Goal: Check status: Check status

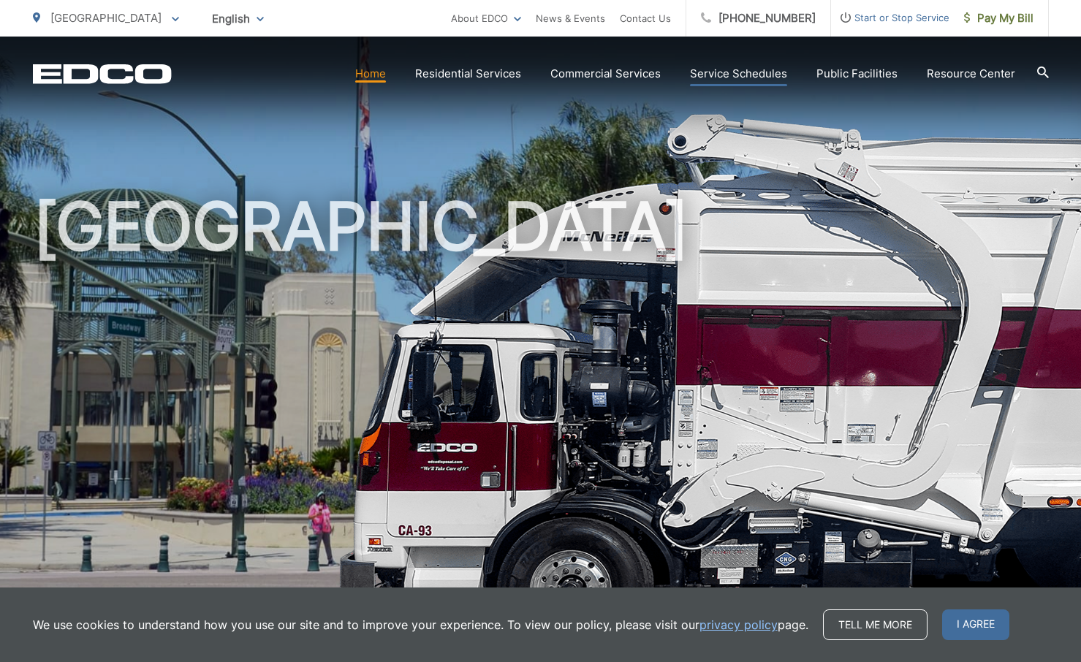
click at [774, 77] on link "Service Schedules" at bounding box center [738, 74] width 97 height 18
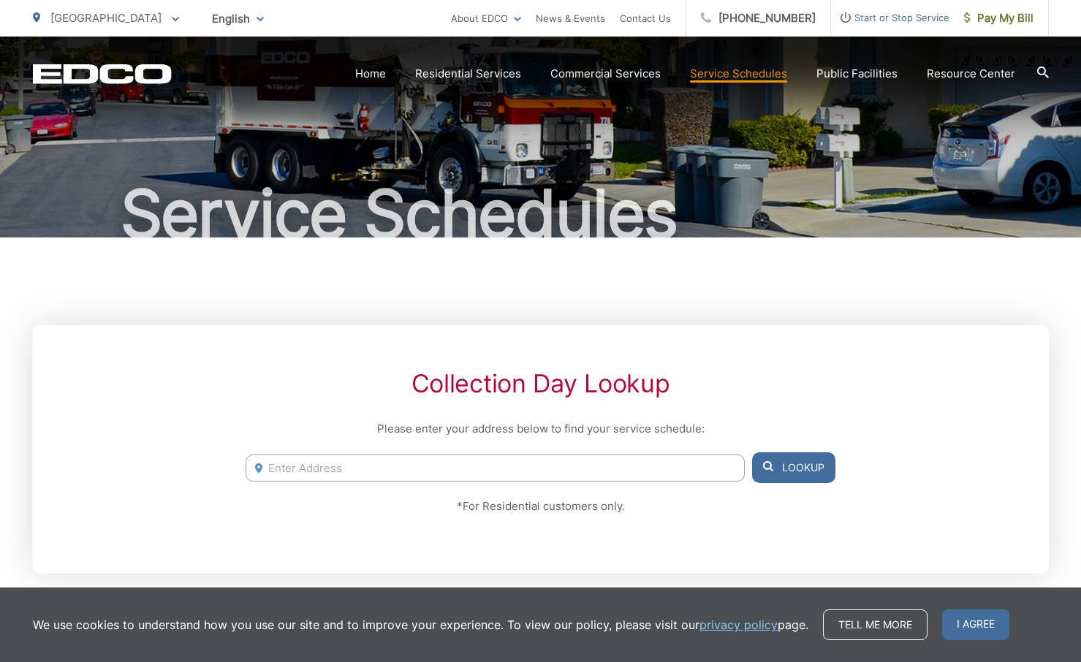
scroll to position [71, 0]
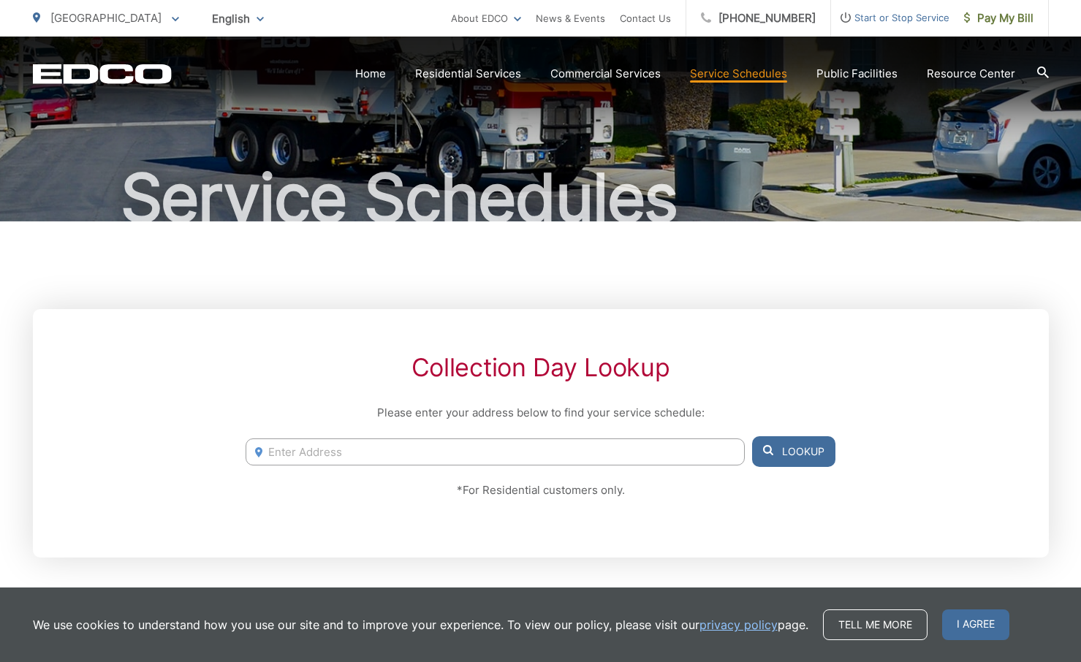
click at [596, 446] on input "Enter Address" at bounding box center [494, 451] width 498 height 27
type input "2207 N Cord"
click at [785, 446] on button "Lookup" at bounding box center [793, 451] width 83 height 31
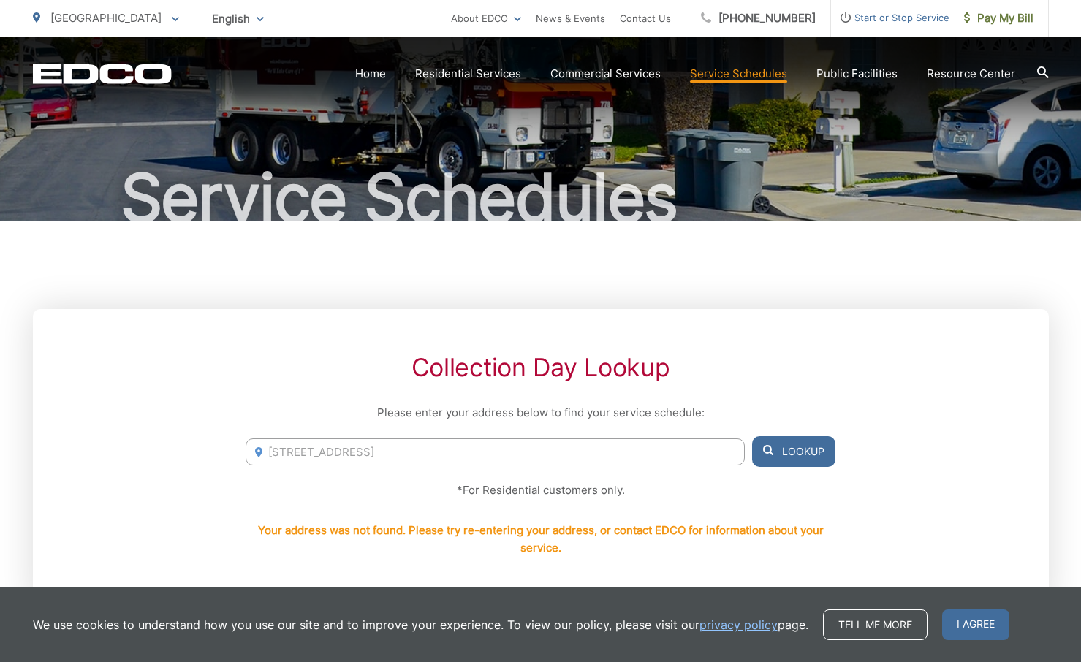
click at [497, 441] on input "[STREET_ADDRESS]" at bounding box center [494, 451] width 498 height 27
drag, startPoint x: 418, startPoint y: 446, endPoint x: 306, endPoint y: 445, distance: 111.8
click at [306, 445] on input "[STREET_ADDRESS]" at bounding box center [494, 451] width 498 height 27
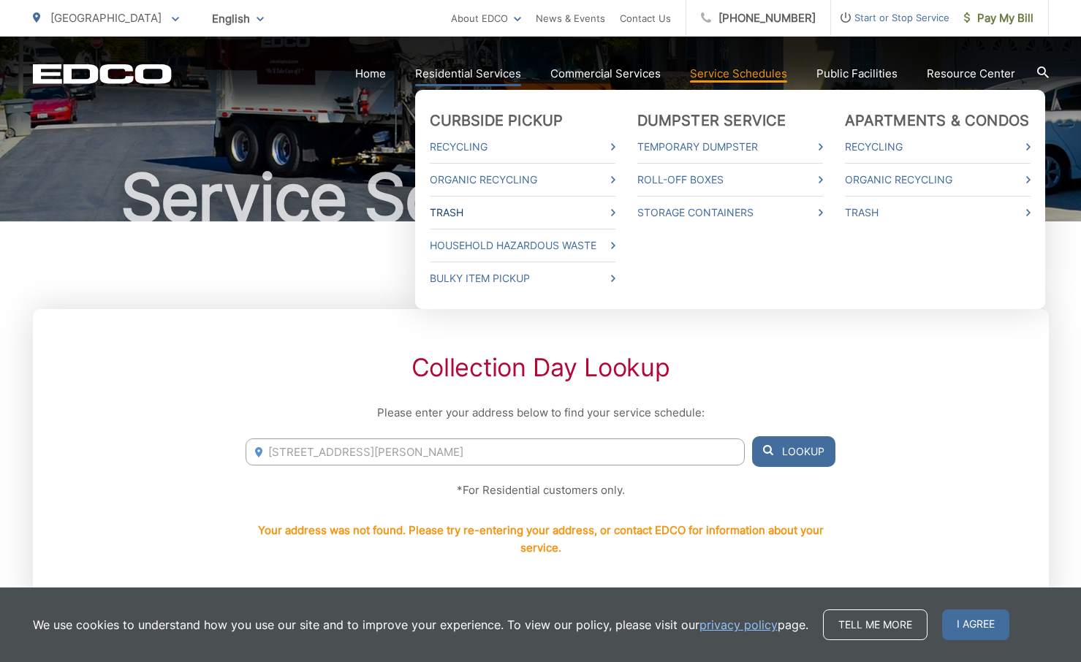
type input "2207 N Cordon Glen Escondido"
click at [465, 209] on link "Trash" at bounding box center [523, 213] width 186 height 18
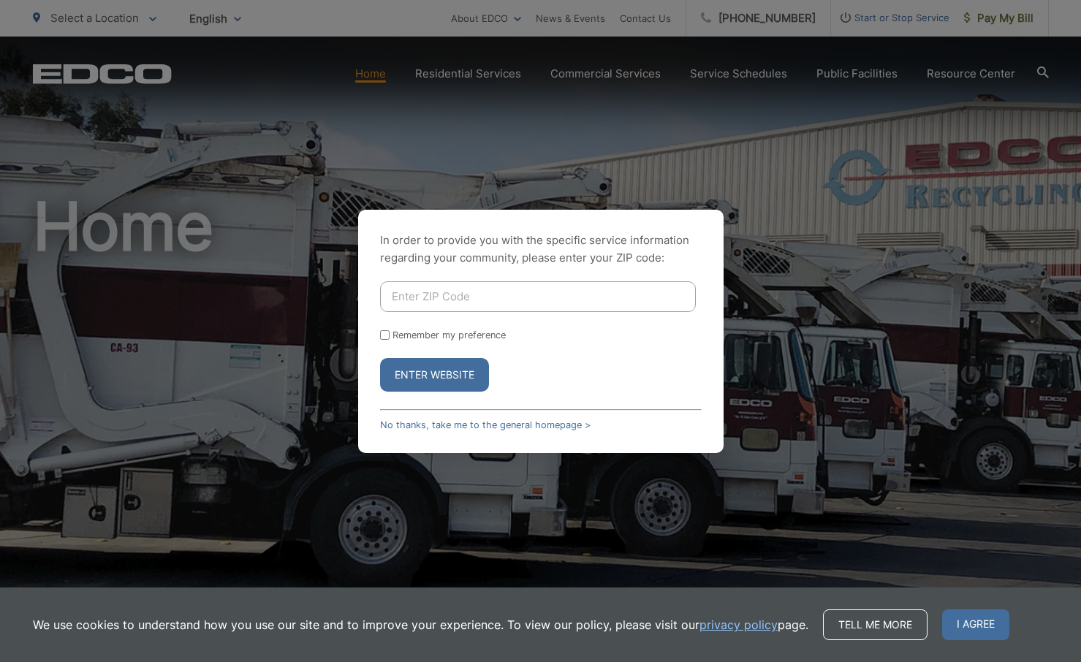
click at [481, 304] on input "Enter ZIP Code" at bounding box center [538, 296] width 316 height 31
type input "92025"
click at [437, 367] on button "Enter Website" at bounding box center [434, 375] width 109 height 34
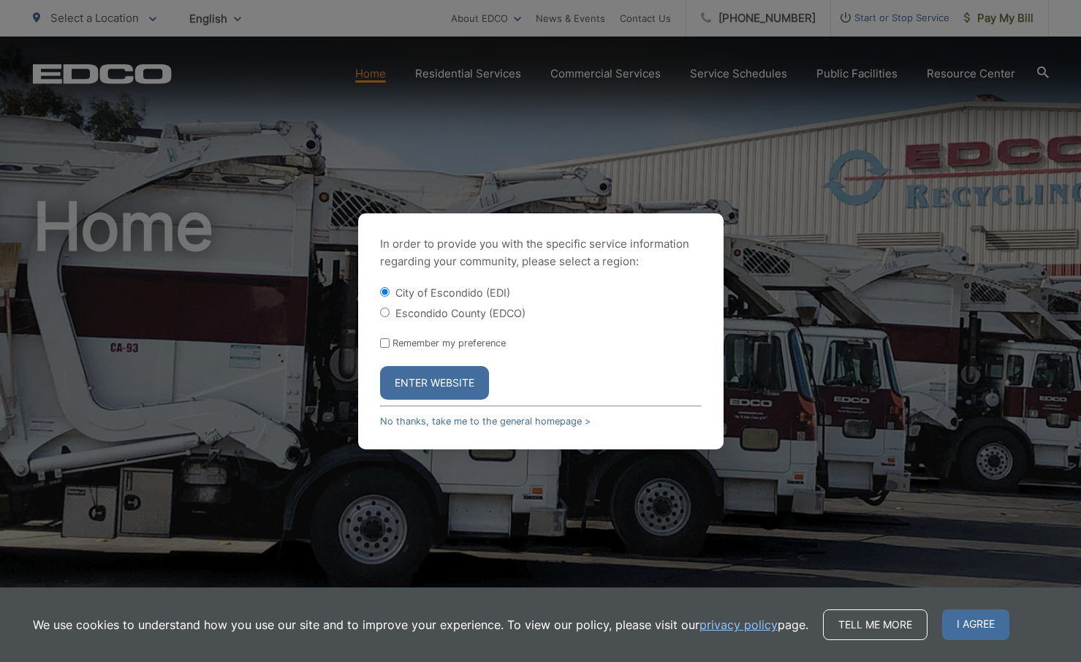
click at [444, 314] on label "Escondido County (EDCO)" at bounding box center [460, 313] width 130 height 12
click at [389, 314] on input "Escondido County (EDCO)" at bounding box center [384, 312] width 9 height 9
radio input "true"
click at [446, 373] on button "Enter Website" at bounding box center [434, 383] width 109 height 34
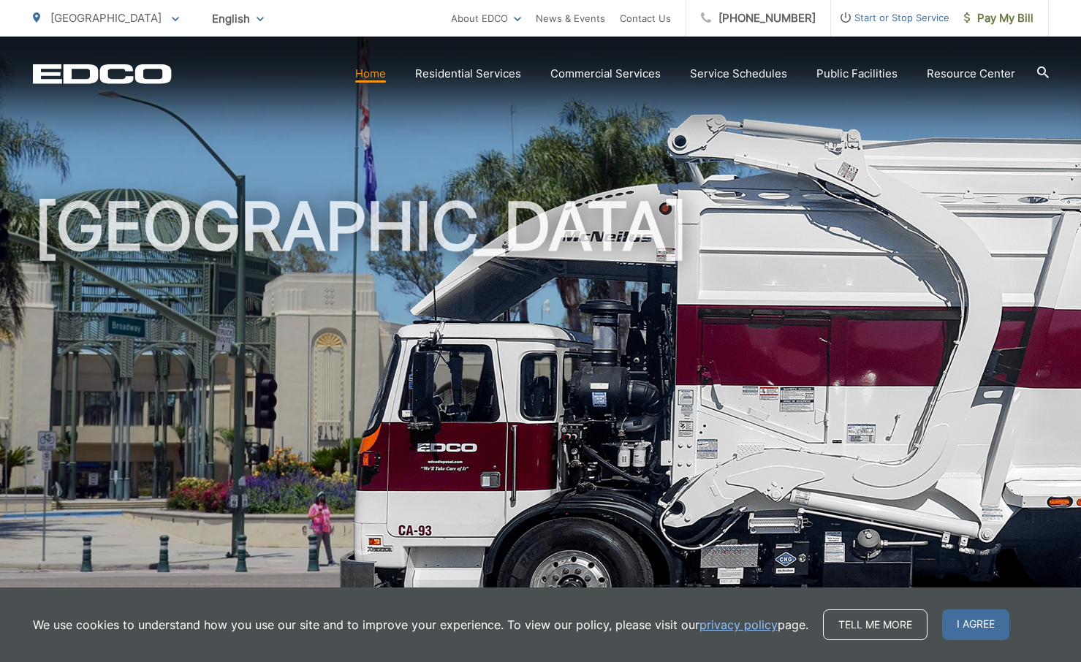
click at [973, 609] on div "We use cookies to understand how you use our site and to improve your experienc…" at bounding box center [540, 624] width 1081 height 75
click at [969, 620] on span "I agree" at bounding box center [975, 624] width 67 height 31
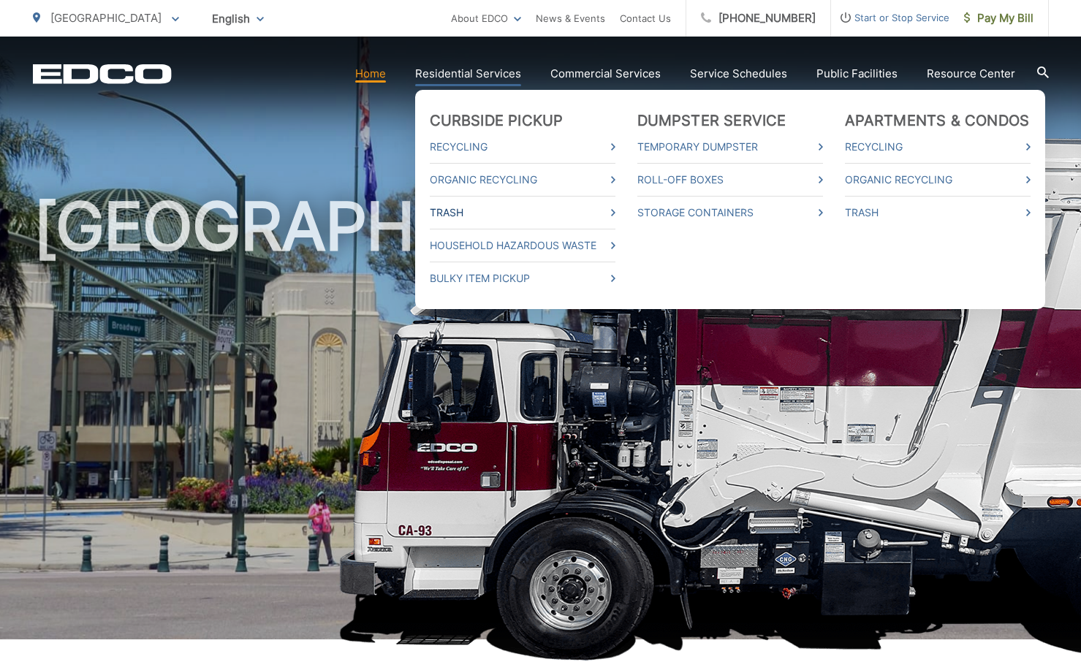
click at [475, 209] on link "Trash" at bounding box center [523, 213] width 186 height 18
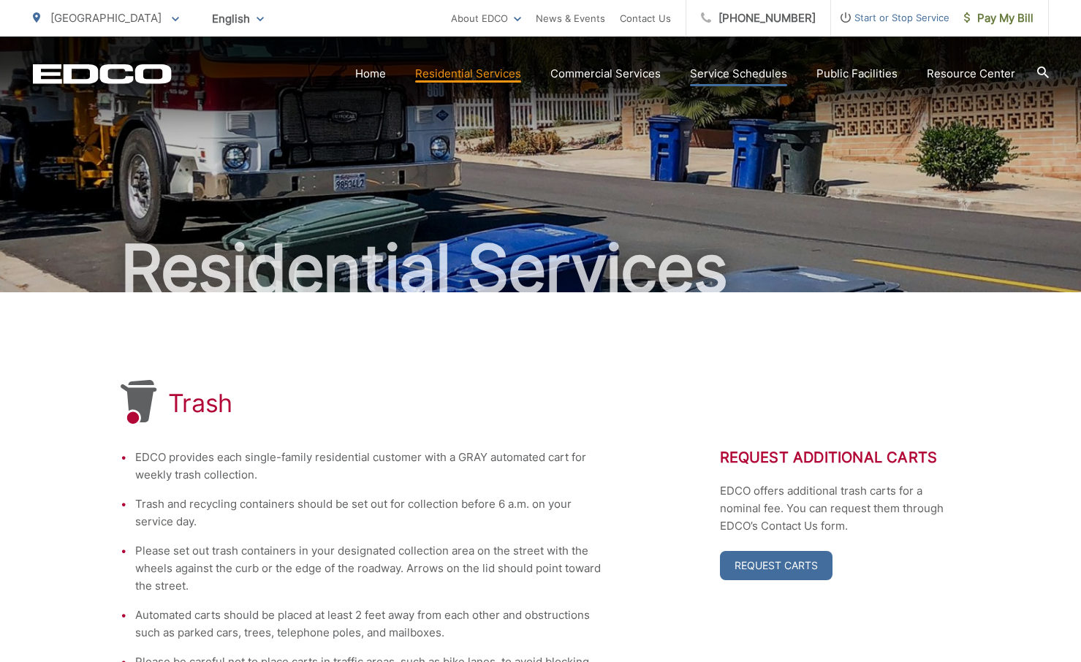
click at [736, 75] on link "Service Schedules" at bounding box center [738, 74] width 97 height 18
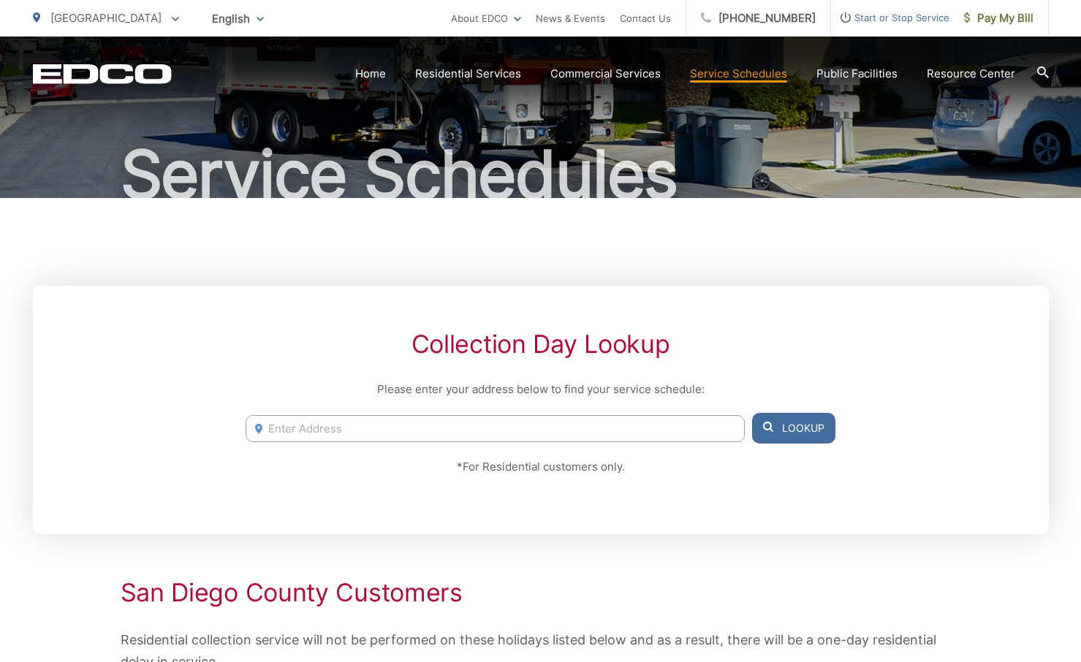
scroll to position [105, 0]
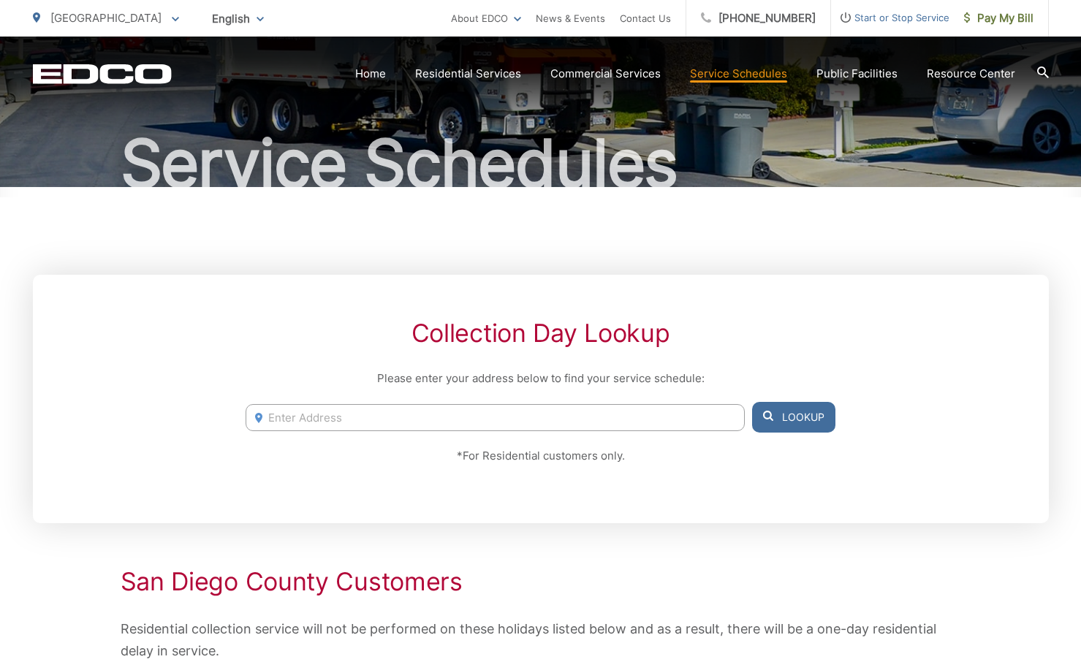
click at [554, 411] on input "Enter Address" at bounding box center [494, 417] width 498 height 27
type input "ava gl"
click at [386, 75] on link "Home" at bounding box center [370, 74] width 31 height 18
